Goal: Task Accomplishment & Management: Manage account settings

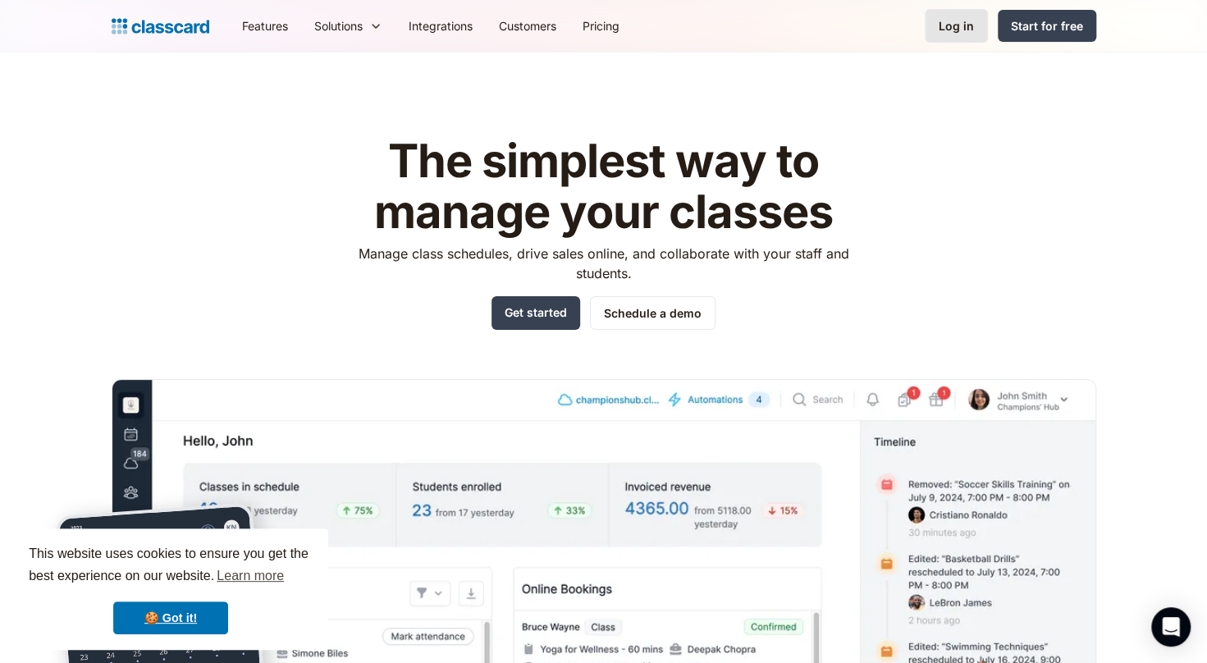
click at [931, 33] on link "Log in" at bounding box center [956, 26] width 63 height 34
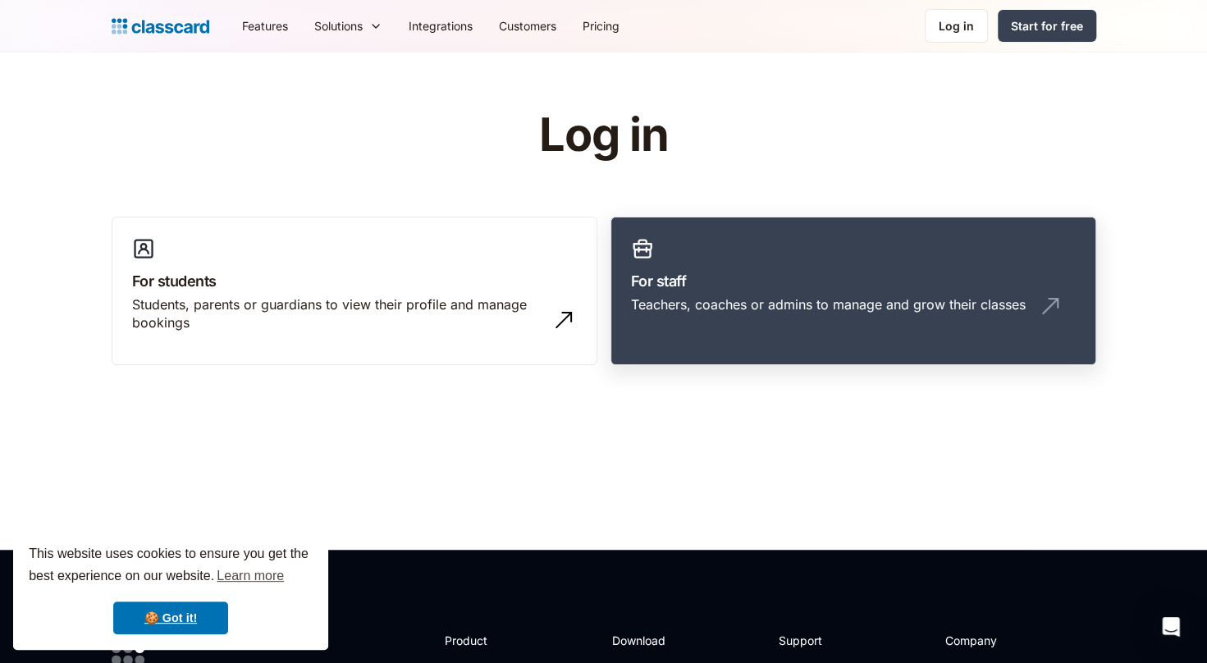
click at [794, 302] on div "Teachers, coaches or admins to manage and grow their classes" at bounding box center [828, 304] width 395 height 18
